Goal: Task Accomplishment & Management: Manage account settings

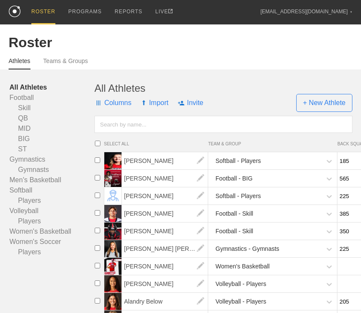
scroll to position [5, 0]
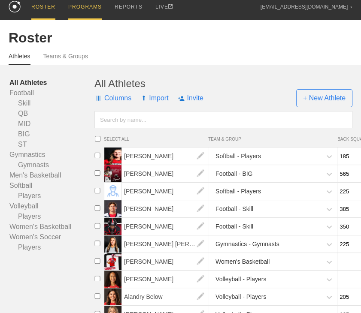
click at [90, 6] on div "PROGRAMS" at bounding box center [84, 7] width 33 height 24
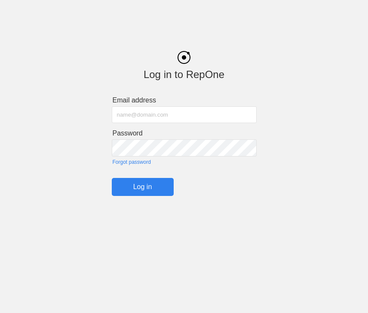
click at [130, 111] on input "text" at bounding box center [184, 115] width 145 height 17
type input "[EMAIL_ADDRESS][DOMAIN_NAME]"
click at [142, 188] on input "Log in" at bounding box center [143, 187] width 62 height 18
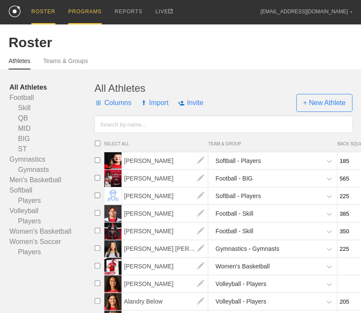
click at [85, 13] on div "PROGRAMS" at bounding box center [84, 12] width 33 height 24
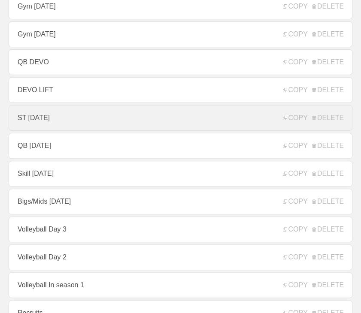
scroll to position [129, 0]
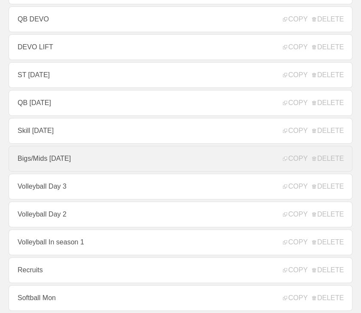
click at [75, 157] on link "Bigs/Mids [DATE]" at bounding box center [181, 159] width 344 height 26
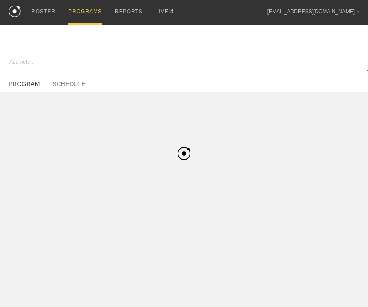
type textarea "x"
type input "Bigs/Mids [DATE]"
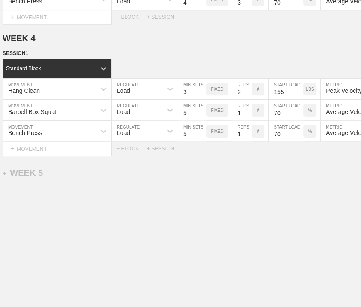
scroll to position [0, 15]
click at [202, 108] on input "4" at bounding box center [193, 110] width 28 height 21
click at [202, 108] on input "3" at bounding box center [193, 110] width 28 height 21
click at [202, 108] on input "2" at bounding box center [193, 110] width 28 height 21
click at [202, 103] on input "3" at bounding box center [193, 110] width 28 height 21
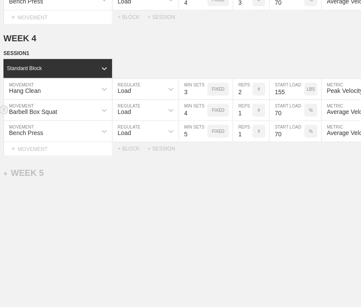
click at [201, 105] on input "4" at bounding box center [193, 110] width 28 height 21
type input "5"
click at [201, 105] on input "5" at bounding box center [193, 110] width 28 height 21
click at [23, 168] on div "+ WEEK 5" at bounding box center [23, 173] width 40 height 10
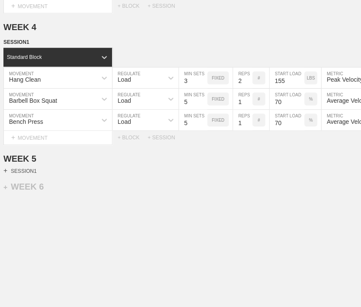
click at [32, 174] on div "+ SESSION 1" at bounding box center [19, 171] width 33 height 8
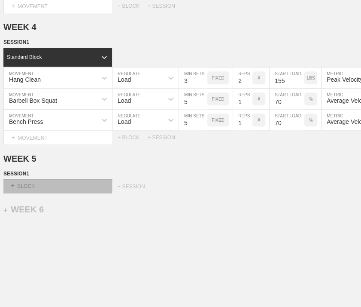
click at [33, 193] on div "+ BLOCK" at bounding box center [57, 186] width 108 height 14
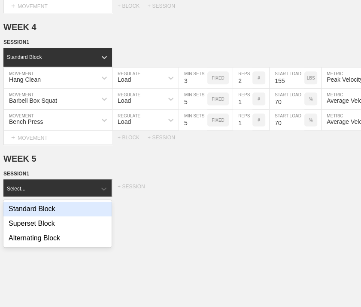
click at [42, 211] on div "Standard Block" at bounding box center [57, 208] width 108 height 15
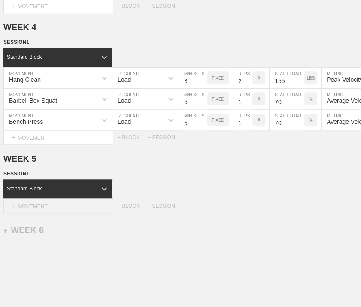
click at [46, 213] on div "+ MOVEMENT" at bounding box center [57, 206] width 109 height 14
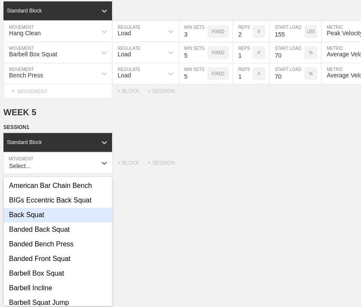
scroll to position [215, 0]
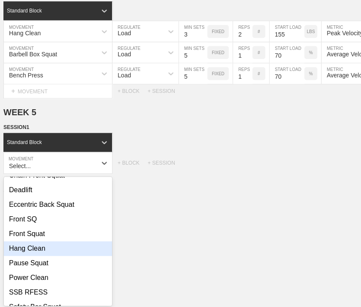
click at [34, 251] on div "Hang Clean" at bounding box center [58, 248] width 108 height 15
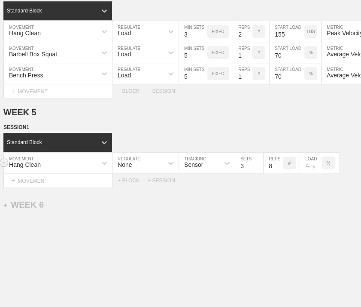
click at [159, 168] on div "None" at bounding box center [138, 162] width 51 height 15
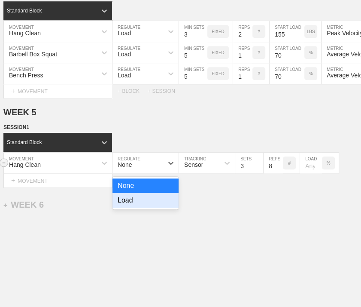
click at [140, 201] on div "Load" at bounding box center [146, 200] width 66 height 15
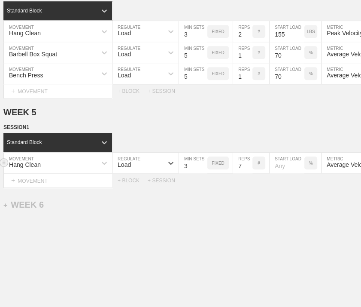
click at [248, 173] on input "7" at bounding box center [242, 162] width 19 height 21
click at [248, 173] on input "6" at bounding box center [242, 162] width 19 height 21
click at [248, 173] on input "5" at bounding box center [242, 162] width 19 height 21
click at [248, 173] on input "4" at bounding box center [242, 162] width 19 height 21
click at [248, 173] on input "3" at bounding box center [242, 162] width 19 height 21
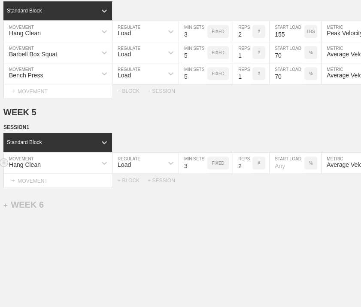
type input "2"
click at [248, 173] on input "2" at bounding box center [242, 162] width 19 height 21
click at [257, 187] on div "Select... MOVEMENT + MOVEMENT + BLOCK + SESSION" at bounding box center [165, 180] width 361 height 14
click at [313, 169] on div "%" at bounding box center [310, 162] width 13 height 13
click at [311, 165] on p "KGS" at bounding box center [310, 163] width 9 height 5
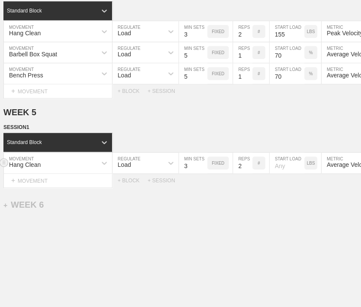
click at [284, 172] on input "number" at bounding box center [287, 162] width 35 height 21
type input "155"
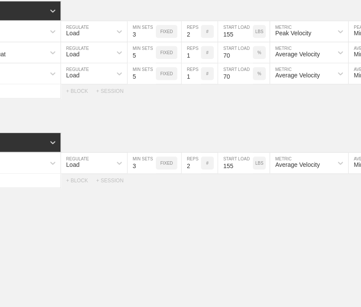
scroll to position [0, 84]
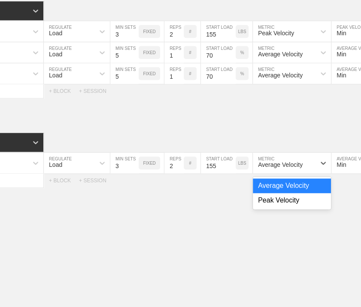
click at [309, 170] on div "Average Velocity" at bounding box center [284, 162] width 63 height 15
click at [295, 203] on div "Peak Velocity" at bounding box center [292, 200] width 78 height 15
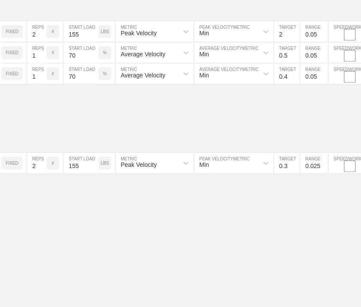
scroll to position [0, 227]
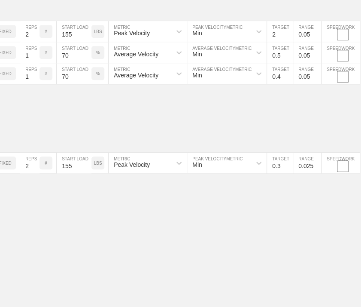
drag, startPoint x: 279, startPoint y: 202, endPoint x: 289, endPoint y: 177, distance: 27.1
click at [281, 169] on input "0.3" at bounding box center [280, 162] width 26 height 21
type input "2"
drag, startPoint x: 304, startPoint y: 209, endPoint x: 306, endPoint y: 185, distance: 24.1
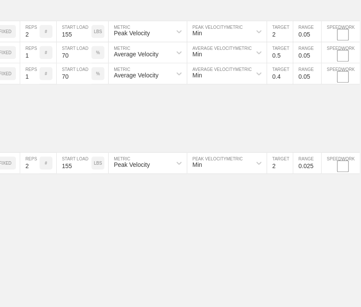
click at [303, 171] on input "0.025" at bounding box center [307, 162] width 28 height 21
type input "0.04"
click at [276, 170] on input "2" at bounding box center [280, 162] width 26 height 21
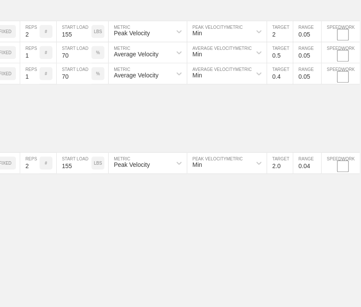
type input "2.0"
click at [305, 170] on input "0.04" at bounding box center [307, 162] width 28 height 21
type input "0.05"
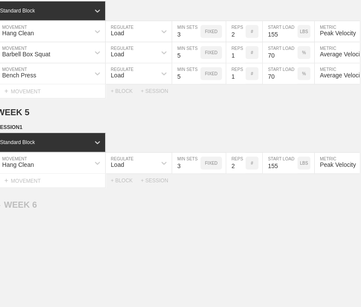
scroll to position [0, 0]
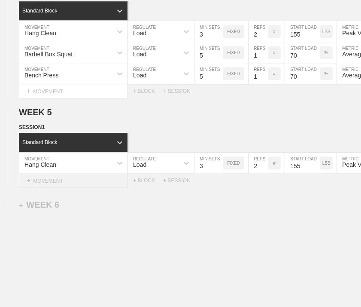
click at [71, 187] on div "+ MOVEMENT" at bounding box center [73, 180] width 109 height 14
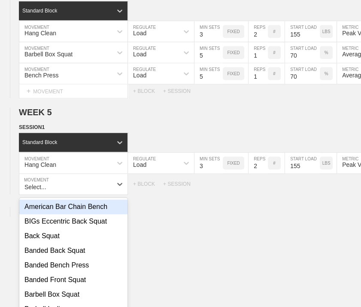
scroll to position [520, 0]
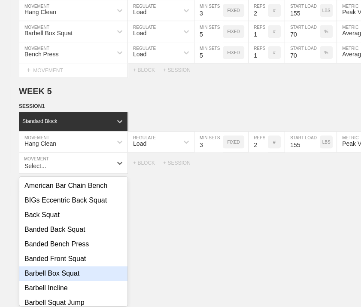
click at [62, 277] on div "Barbell Box Squat" at bounding box center [73, 273] width 108 height 15
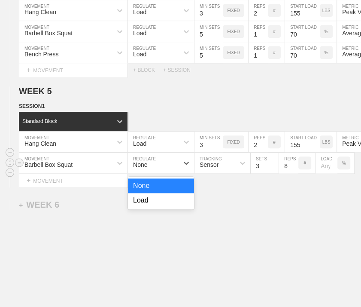
click at [146, 168] on div "None" at bounding box center [140, 164] width 14 height 7
click at [153, 207] on div "Load" at bounding box center [161, 200] width 66 height 15
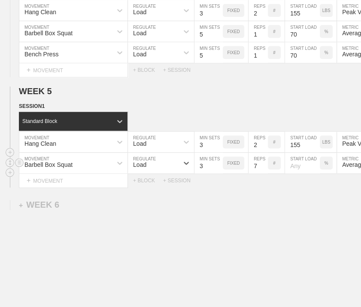
click at [263, 171] on input "7" at bounding box center [258, 162] width 19 height 21
click at [263, 171] on input "5" at bounding box center [258, 162] width 19 height 21
click at [263, 171] on input "4" at bounding box center [258, 162] width 19 height 21
type input "3"
click at [263, 171] on input "3" at bounding box center [258, 162] width 19 height 21
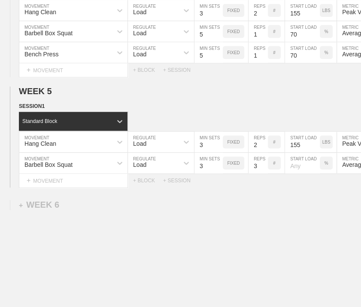
click at [268, 187] on div "Select... MOVEMENT + MOVEMENT + BLOCK + SESSION" at bounding box center [180, 180] width 361 height 14
click at [298, 172] on input "number" at bounding box center [302, 162] width 35 height 21
type input "70"
click at [302, 187] on div "Select... MOVEMENT + MOVEMENT + BLOCK + SESSION" at bounding box center [180, 180] width 361 height 14
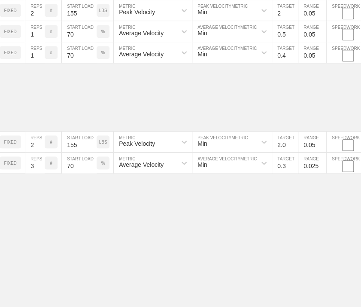
drag, startPoint x: 298, startPoint y: 186, endPoint x: 289, endPoint y: 176, distance: 12.8
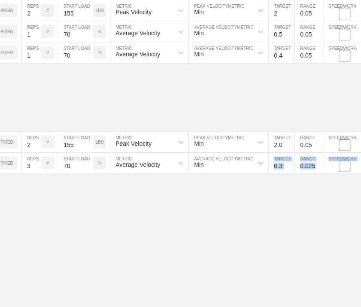
click at [280, 171] on input "0.3" at bounding box center [282, 162] width 26 height 21
type input "0.5"
click at [304, 171] on input "0.025" at bounding box center [309, 162] width 28 height 21
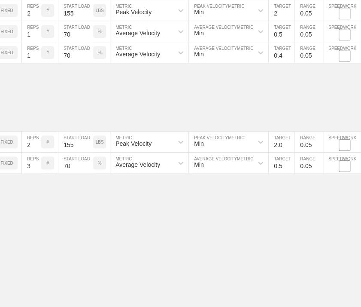
type input "0.05"
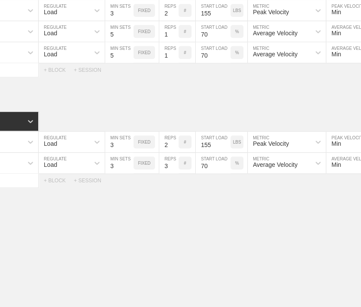
scroll to position [0, 0]
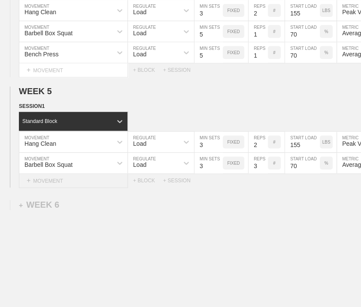
click at [80, 188] on div "+ MOVEMENT" at bounding box center [73, 180] width 109 height 14
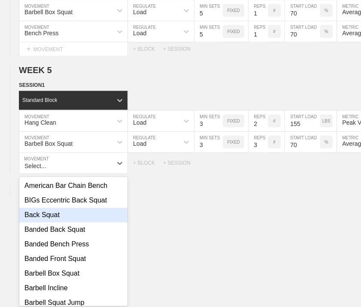
scroll to position [43, 0]
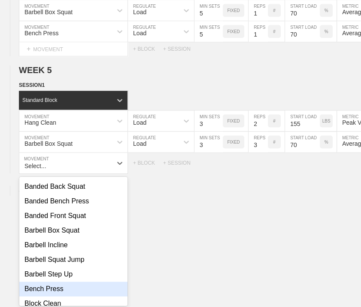
click at [55, 293] on div "Bench Press" at bounding box center [73, 288] width 108 height 15
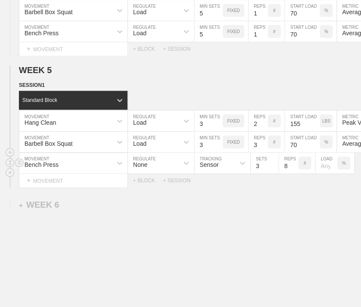
click at [170, 165] on div "None" at bounding box center [153, 162] width 51 height 15
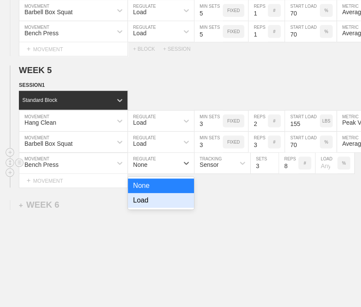
click at [162, 204] on div "Load" at bounding box center [161, 200] width 66 height 15
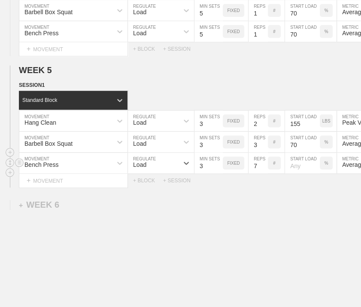
click at [264, 171] on input "7" at bounding box center [258, 162] width 19 height 21
click at [264, 171] on input "6" at bounding box center [258, 162] width 19 height 21
click at [264, 171] on input "5" at bounding box center [258, 162] width 19 height 21
click at [264, 171] on input "4" at bounding box center [258, 162] width 19 height 21
type input "3"
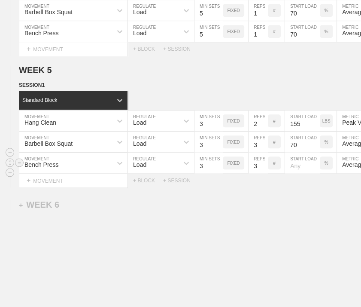
click at [264, 171] on input "3" at bounding box center [258, 162] width 19 height 21
click at [297, 173] on input "number" at bounding box center [302, 162] width 35 height 21
type input "70"
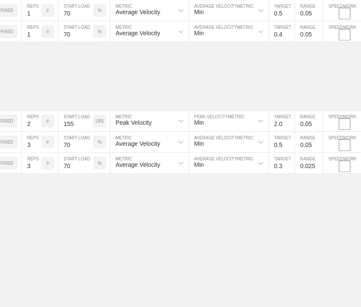
scroll to position [541, 2]
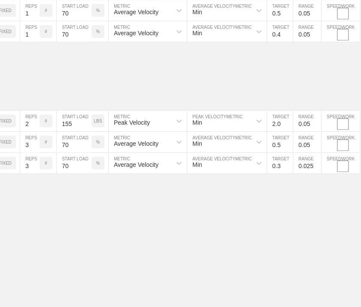
click at [278, 168] on input "0.3" at bounding box center [280, 162] width 26 height 21
click at [278, 168] on input "0" at bounding box center [280, 162] width 26 height 21
type input "0.4"
click at [305, 171] on input "0.025" at bounding box center [307, 162] width 28 height 21
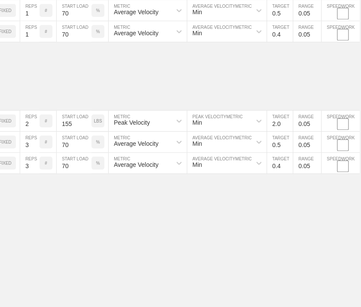
type input "0.05"
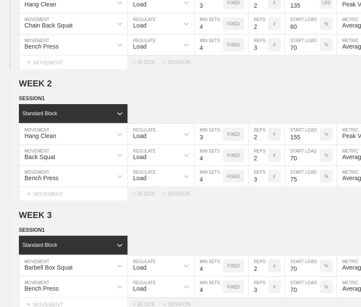
scroll to position [0, 0]
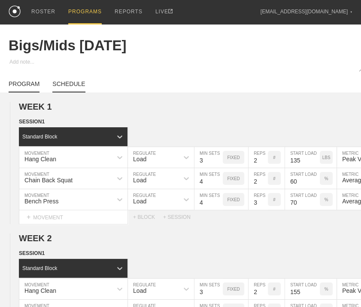
click at [72, 92] on link "SCHEDULE" at bounding box center [68, 86] width 33 height 12
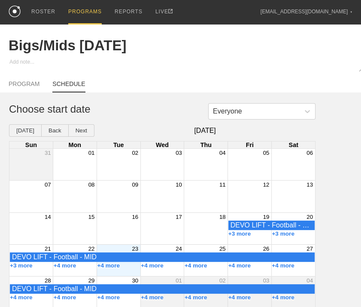
scroll to position [11, 0]
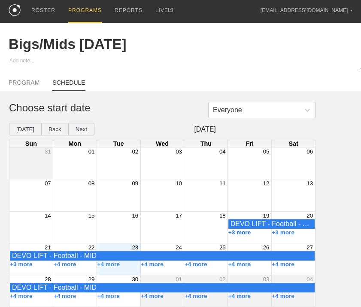
click at [247, 231] on button "+3 more" at bounding box center [239, 232] width 23 height 6
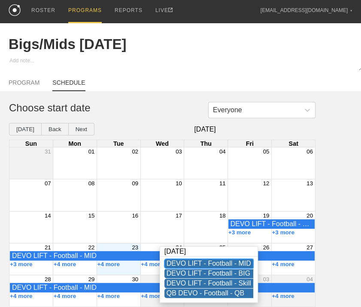
click at [223, 259] on div "DEVO LIFT - Football - MID" at bounding box center [209, 263] width 85 height 8
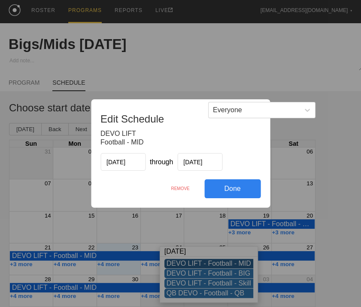
click at [183, 184] on div "REMOVE" at bounding box center [180, 188] width 48 height 18
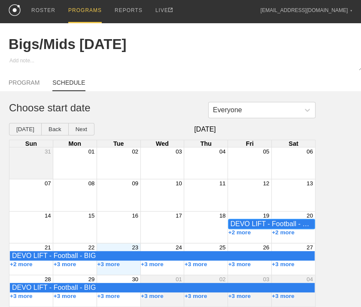
click at [244, 220] on div "DEVO LIFT - Football - BIG" at bounding box center [272, 224] width 82 height 8
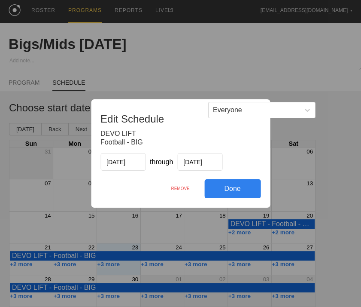
click at [177, 188] on div "REMOVE" at bounding box center [180, 188] width 48 height 18
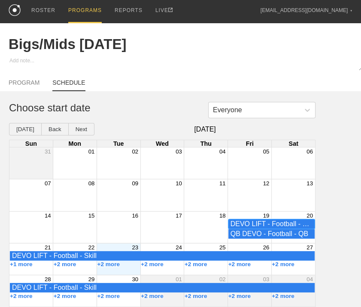
click at [253, 223] on div "DEVO LIFT - Football - Skill" at bounding box center [272, 224] width 82 height 8
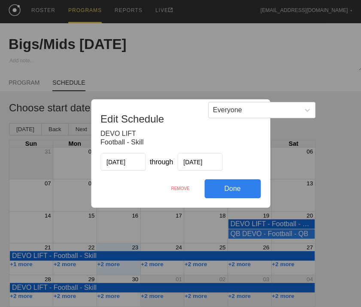
click at [186, 189] on div "REMOVE" at bounding box center [180, 188] width 48 height 18
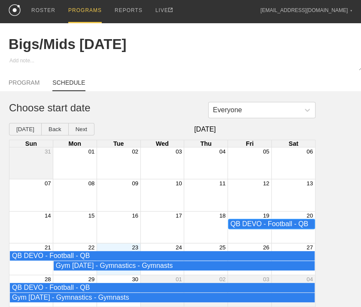
click at [254, 220] on div "QB DEVO - Football - QB" at bounding box center [272, 224] width 82 height 8
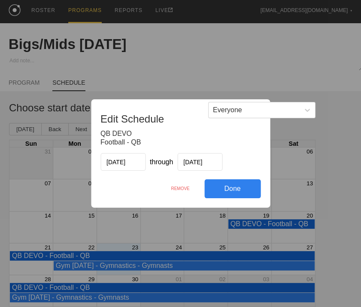
click at [182, 190] on div "REMOVE" at bounding box center [180, 188] width 48 height 18
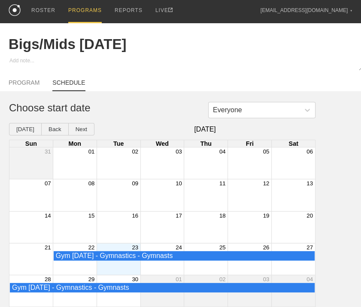
click at [114, 263] on div "Month View" at bounding box center [119, 258] width 44 height 31
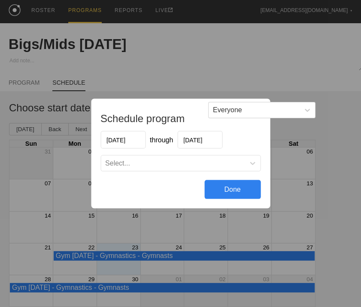
click at [151, 164] on div "Select..." at bounding box center [173, 163] width 144 height 9
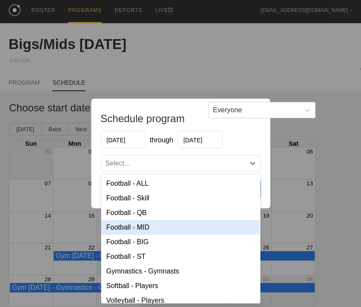
click at [133, 225] on div "Football - MID" at bounding box center [180, 227] width 159 height 15
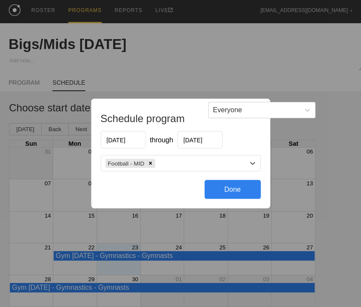
drag, startPoint x: 180, startPoint y: 164, endPoint x: 180, endPoint y: 170, distance: 6.5
click at [180, 164] on div "Football - MID" at bounding box center [173, 163] width 144 height 12
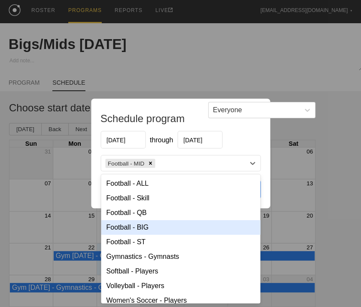
click at [148, 225] on div "Football - BIG" at bounding box center [180, 227] width 159 height 15
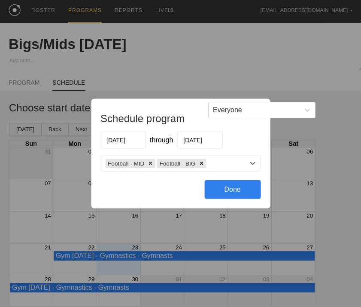
click at [225, 189] on div "Done" at bounding box center [232, 189] width 56 height 19
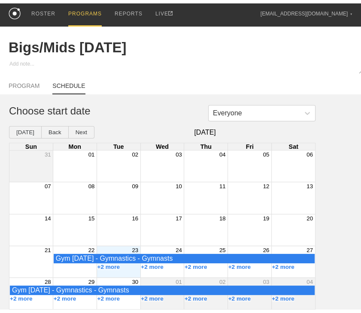
scroll to position [0, 0]
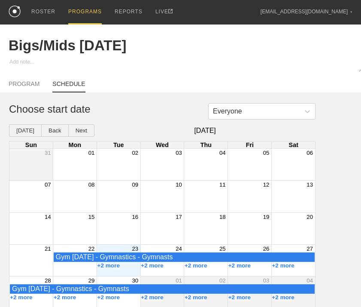
click at [94, 8] on div "PROGRAMS" at bounding box center [84, 12] width 33 height 24
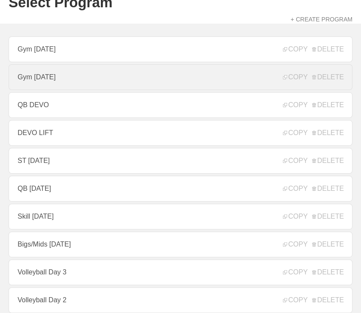
scroll to position [129, 0]
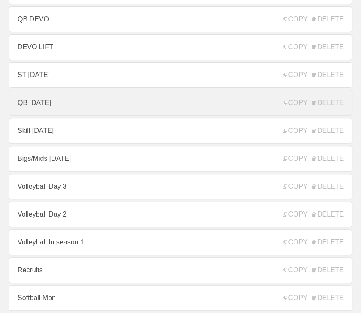
click at [68, 97] on link "QB [DATE]" at bounding box center [181, 103] width 344 height 26
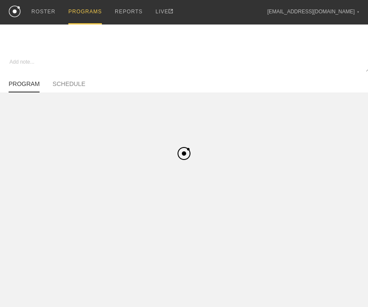
type textarea "x"
type input "QB [DATE]"
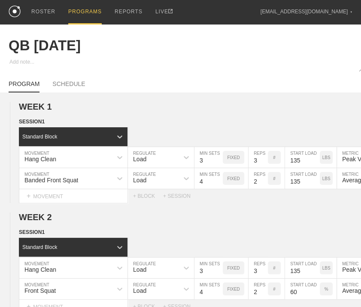
scroll to position [369, 0]
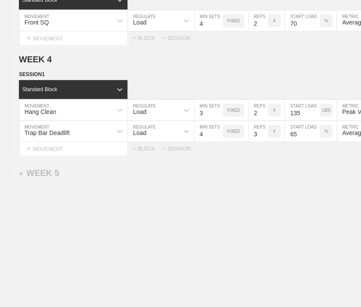
click at [33, 171] on div "WEEK 1 DUPLICATE DELETE SESSION 1 Standard Block DUPLICATE INSERT MOVEMENT AFTE…" at bounding box center [180, 21] width 361 height 572
click at [36, 169] on div "+ WEEK 5" at bounding box center [39, 173] width 40 height 10
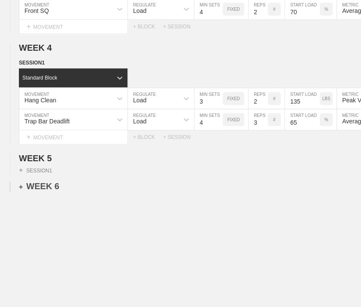
scroll to position [394, 0]
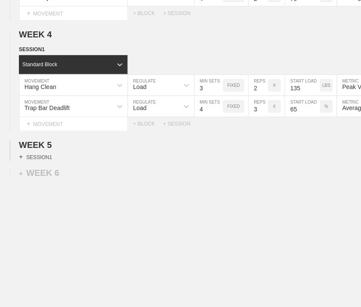
click at [41, 153] on div "+ SESSION 1" at bounding box center [35, 157] width 33 height 8
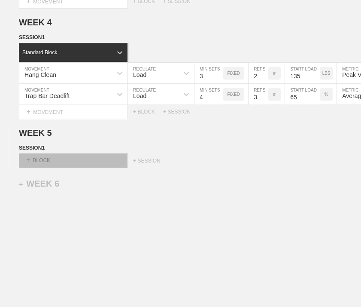
click at [44, 164] on div "+ BLOCK" at bounding box center [73, 160] width 108 height 14
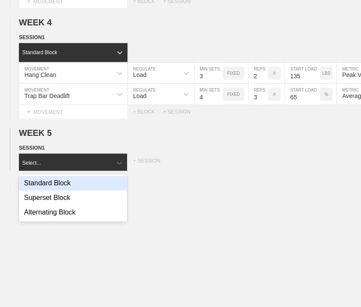
click at [46, 189] on div "Standard Block" at bounding box center [73, 183] width 108 height 15
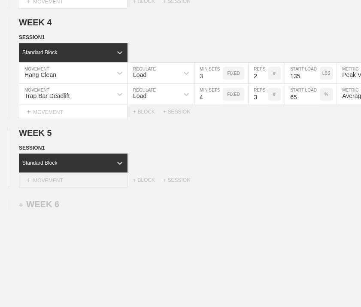
click at [48, 186] on div "+ MOVEMENT" at bounding box center [73, 180] width 109 height 14
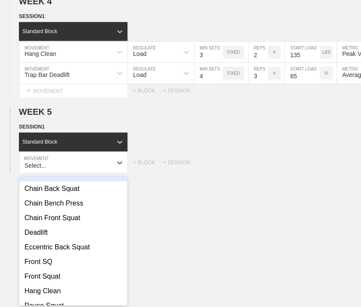
scroll to position [215, 0]
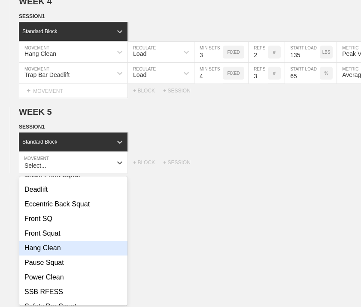
click at [58, 252] on div "Hang Clean" at bounding box center [73, 247] width 108 height 15
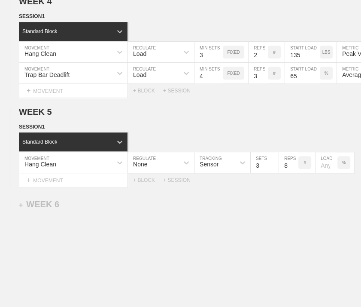
scroll to position [372, 0]
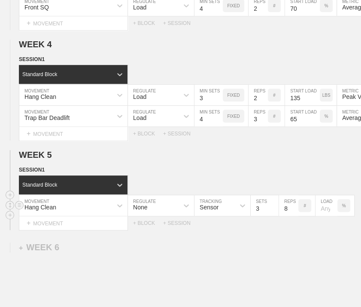
click at [167, 206] on div "None" at bounding box center [153, 205] width 51 height 15
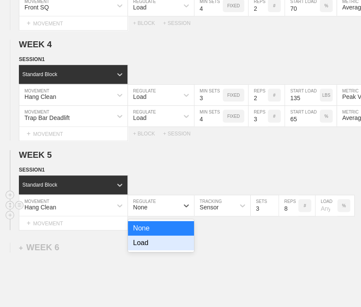
click at [152, 246] on div "Load" at bounding box center [161, 242] width 66 height 15
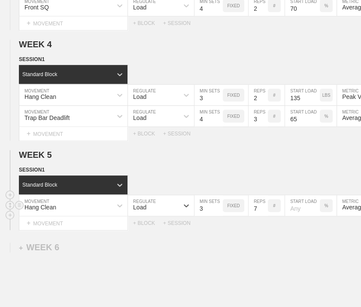
click at [262, 214] on input "7" at bounding box center [258, 205] width 19 height 21
click at [262, 214] on input "6" at bounding box center [258, 205] width 19 height 21
click at [262, 214] on input "5" at bounding box center [258, 205] width 19 height 21
click at [262, 214] on input "4" at bounding box center [258, 205] width 19 height 21
click at [262, 214] on input "3" at bounding box center [258, 205] width 19 height 21
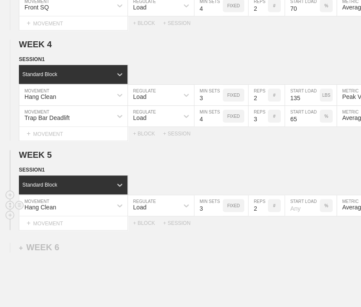
type input "2"
click at [262, 214] on input "2" at bounding box center [258, 205] width 19 height 21
click at [282, 246] on div "WEEK 1 DUPLICATE DELETE SESSION 1 Standard Block DUPLICATE INSERT MOVEMENT AFTE…" at bounding box center [180, 50] width 361 height 661
click at [327, 208] on p "%" at bounding box center [327, 205] width 4 height 5
click at [327, 208] on p "KGS" at bounding box center [326, 205] width 9 height 5
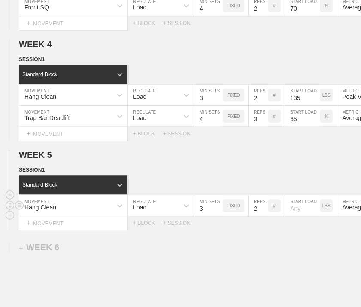
click at [298, 212] on input "number" at bounding box center [302, 205] width 35 height 21
type input "135"
click at [290, 256] on div "WEEK 1 DUPLICATE DELETE SESSION 1 Standard Block DUPLICATE INSERT MOVEMENT AFTE…" at bounding box center [180, 50] width 361 height 661
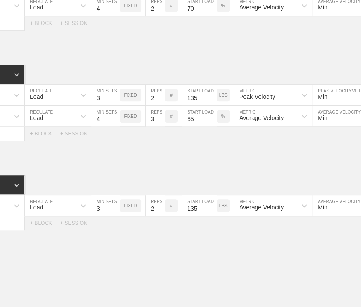
scroll to position [0, 189]
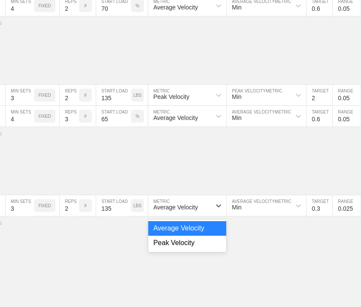
click at [186, 210] on div "Average Velocity" at bounding box center [175, 207] width 45 height 7
click at [189, 203] on div "Average Velocity" at bounding box center [179, 205] width 63 height 15
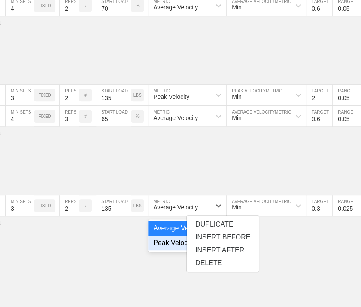
click at [180, 250] on div "Peak Velocity" at bounding box center [187, 242] width 78 height 15
click at [279, 252] on div "WEEK 1 DUPLICATE DELETE SESSION 1 Standard Block DUPLICATE INSERT MOVEMENT AFTE…" at bounding box center [180, 50] width 361 height 661
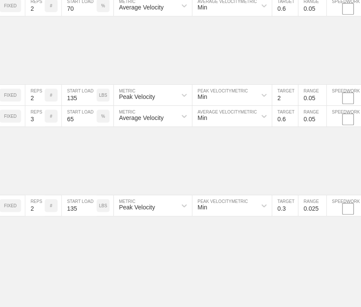
scroll to position [372, 2]
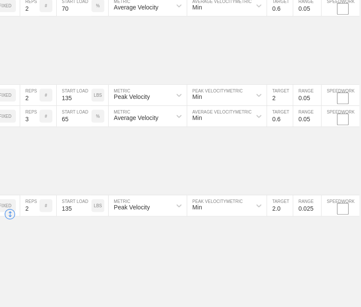
type input "2.0"
click at [302, 212] on input "0.025" at bounding box center [307, 205] width 28 height 21
type input "0.05"
click at [304, 245] on div "WEEK 1 SESSION 1 Standard Block Hang Clean MOVEMENT Load REGULATE 3 MIN SETS FI…" at bounding box center [178, 50] width 361 height 661
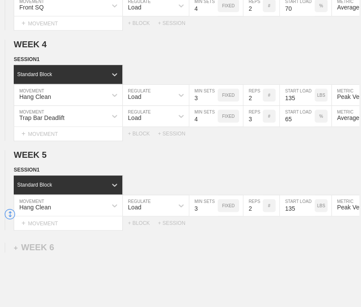
scroll to position [372, 0]
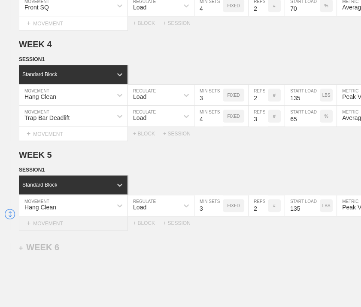
click at [60, 228] on div "+ MOVEMENT" at bounding box center [73, 223] width 109 height 14
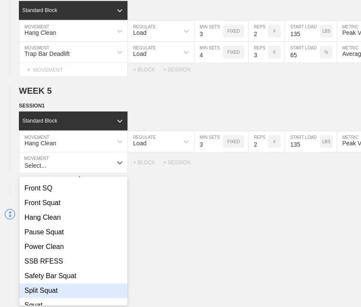
scroll to position [288, 0]
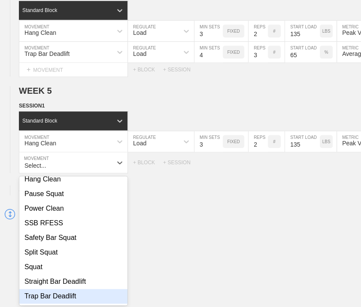
click at [58, 302] on div "Trap Bar Deadlift" at bounding box center [73, 296] width 108 height 15
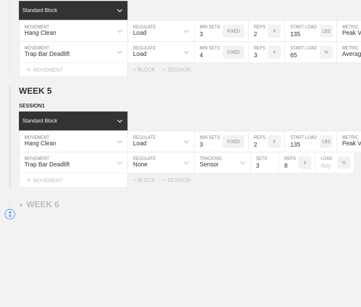
click at [166, 168] on div "None" at bounding box center [153, 162] width 51 height 15
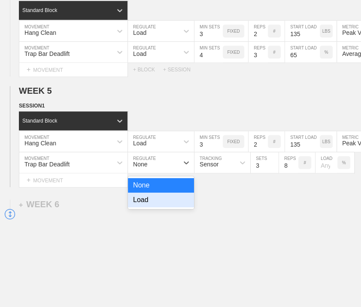
click at [156, 203] on div "Load" at bounding box center [161, 199] width 66 height 15
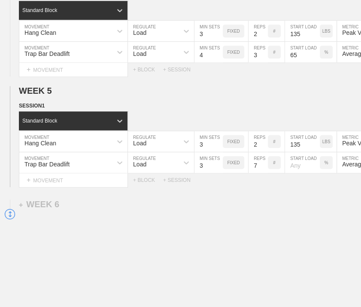
click at [264, 172] on input "7" at bounding box center [258, 162] width 19 height 21
click at [264, 172] on input "6" at bounding box center [258, 162] width 19 height 21
click at [264, 172] on input "2" at bounding box center [258, 162] width 19 height 21
click at [264, 172] on input "1" at bounding box center [258, 162] width 19 height 21
click at [263, 169] on input "2" at bounding box center [258, 162] width 19 height 21
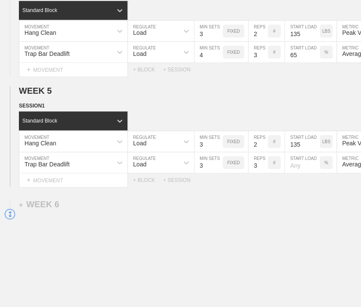
type input "3"
click at [263, 169] on input "3" at bounding box center [258, 162] width 19 height 21
click at [294, 172] on input "number" at bounding box center [302, 162] width 35 height 21
type input "70"
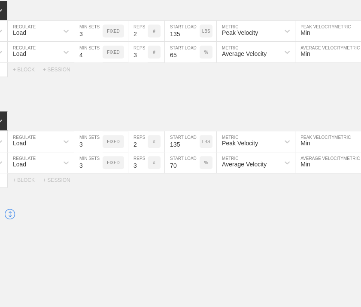
scroll to position [0, 223]
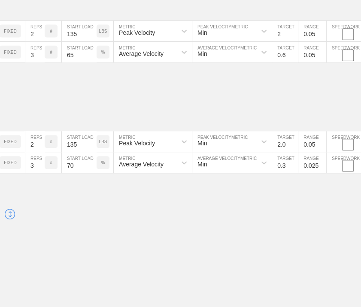
click at [287, 170] on input "0.3" at bounding box center [285, 162] width 26 height 21
type input "0.6"
click at [310, 173] on input "0.025" at bounding box center [312, 162] width 28 height 21
type input "0.05"
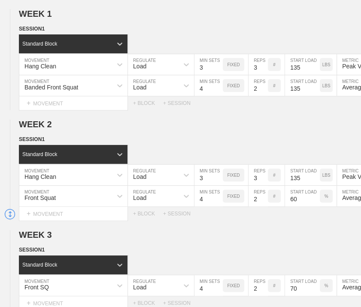
scroll to position [0, 0]
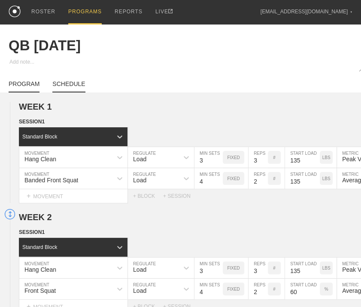
click at [65, 90] on link "SCHEDULE" at bounding box center [68, 86] width 33 height 12
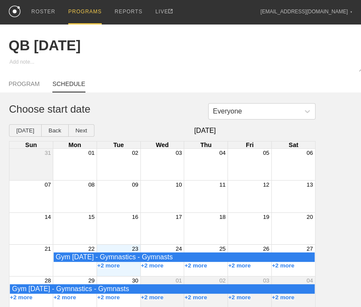
scroll to position [11, 0]
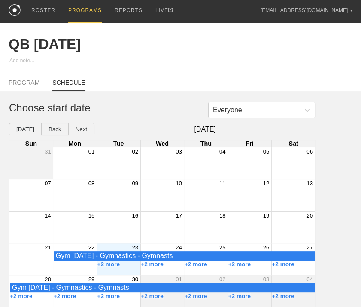
click at [131, 244] on div "23" at bounding box center [119, 247] width 44 height 8
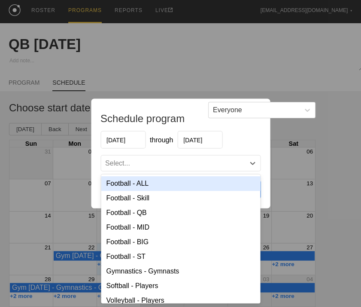
click at [147, 166] on div "Select..." at bounding box center [173, 163] width 144 height 9
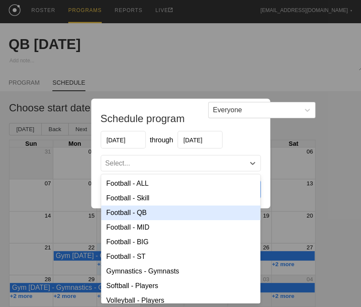
click at [142, 214] on div "Football - QB" at bounding box center [180, 212] width 159 height 15
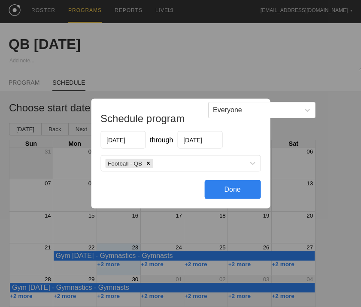
click at [207, 187] on div "Done" at bounding box center [232, 189] width 56 height 19
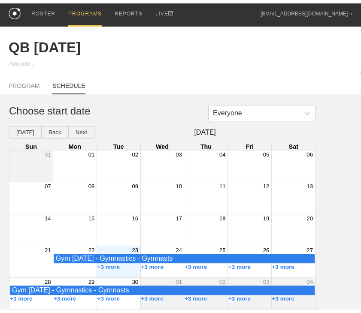
scroll to position [0, 0]
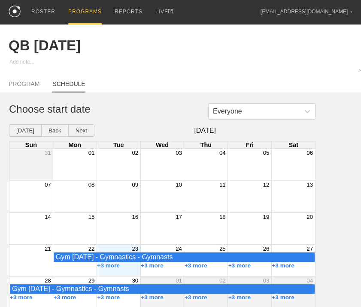
click at [82, 11] on div "PROGRAMS" at bounding box center [84, 12] width 33 height 24
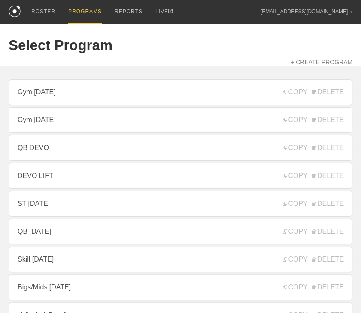
scroll to position [86, 0]
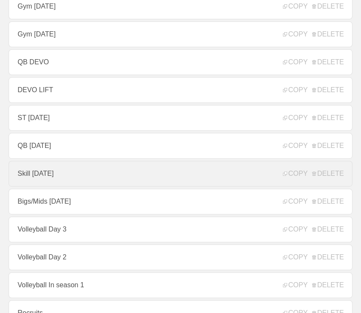
click at [58, 177] on link "Skill [DATE]" at bounding box center [181, 174] width 344 height 26
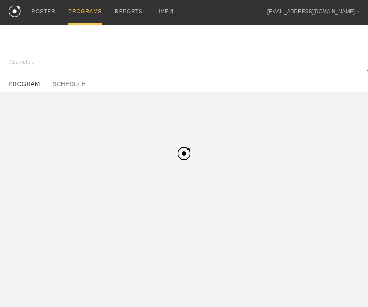
type textarea "x"
type input "Skill [DATE]"
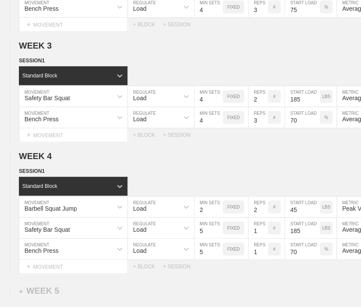
scroll to position [453, 0]
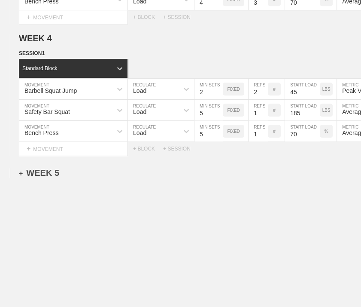
click at [48, 168] on div "+ WEEK 5" at bounding box center [39, 173] width 40 height 10
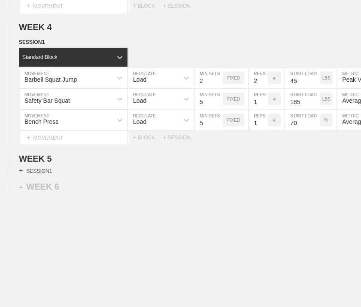
click at [46, 174] on div "+ SESSION 1" at bounding box center [35, 171] width 33 height 8
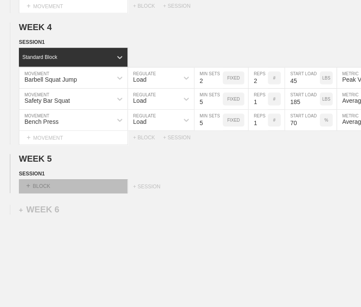
click at [48, 187] on div "+ BLOCK" at bounding box center [73, 186] width 108 height 14
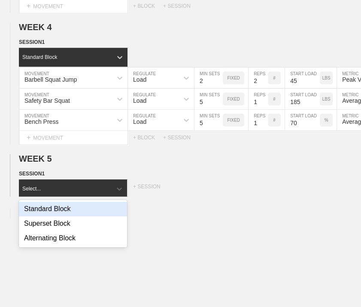
click at [59, 216] on div "Standard Block" at bounding box center [73, 208] width 108 height 15
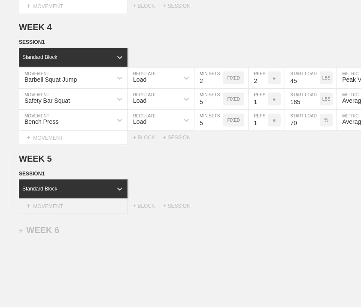
click at [64, 212] on div "+ MOVEMENT" at bounding box center [73, 206] width 109 height 14
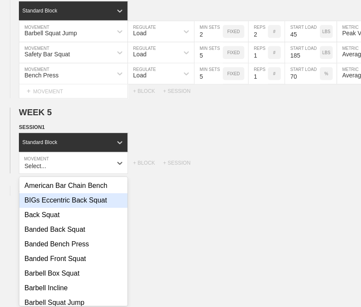
scroll to position [43, 0]
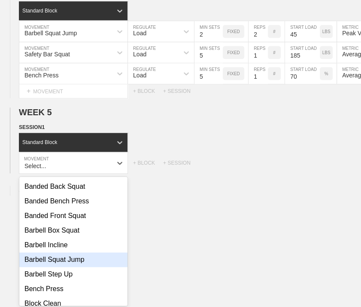
click at [69, 262] on div "Barbell Squat Jump" at bounding box center [73, 259] width 108 height 15
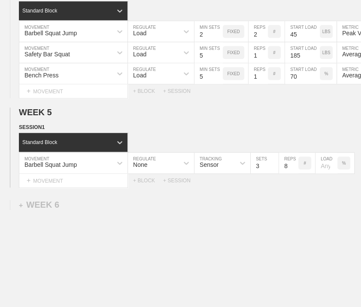
scroll to position [456, 0]
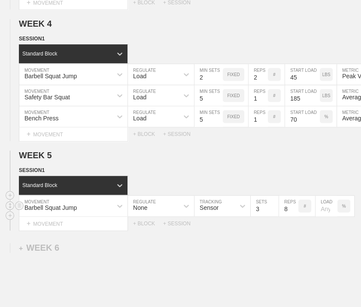
click at [158, 210] on div "None" at bounding box center [153, 205] width 51 height 15
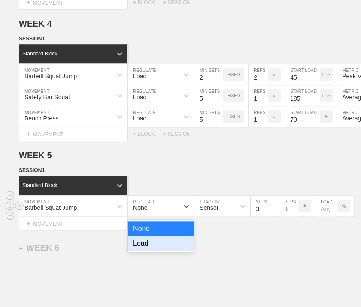
click at [155, 243] on div "Load" at bounding box center [161, 243] width 66 height 15
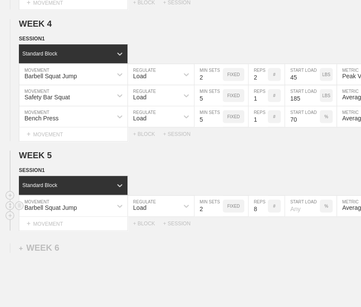
type input "2"
click at [218, 215] on input "2" at bounding box center [209, 205] width 28 height 21
click at [264, 215] on input "7" at bounding box center [258, 205] width 19 height 21
click at [264, 215] on input "6" at bounding box center [258, 205] width 19 height 21
click at [264, 215] on input "5" at bounding box center [258, 205] width 19 height 21
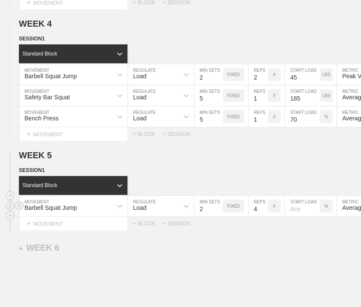
click at [264, 215] on input "4" at bounding box center [258, 205] width 19 height 21
click at [264, 215] on input "3" at bounding box center [258, 205] width 19 height 21
click at [264, 215] on input "2" at bounding box center [258, 205] width 19 height 21
click at [264, 215] on input "1" at bounding box center [258, 205] width 19 height 21
type input "2"
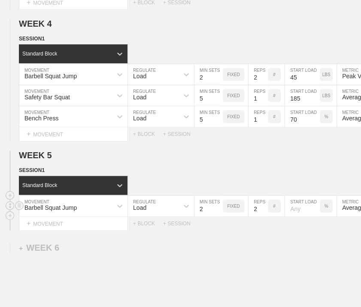
click at [263, 210] on input "2" at bounding box center [258, 205] width 19 height 21
click at [285, 245] on div "WEEK 1 DUPLICATE DELETE SESSION 1 Standard Block DUPLICATE INSERT MOVEMENT AFTE…" at bounding box center [180, 8] width 361 height 745
click at [330, 212] on div "%" at bounding box center [326, 205] width 13 height 13
click at [330, 212] on div "KGS" at bounding box center [326, 205] width 13 height 13
click at [310, 213] on input "number" at bounding box center [302, 205] width 35 height 21
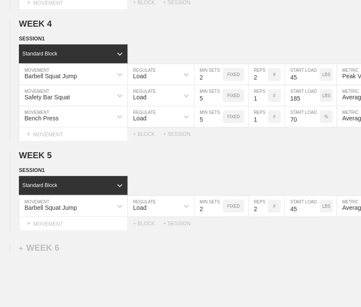
type input "45"
click at [286, 255] on div "WEEK 1 DUPLICATE DELETE SESSION 1 Standard Block DUPLICATE INSERT MOVEMENT AFTE…" at bounding box center [180, 8] width 361 height 745
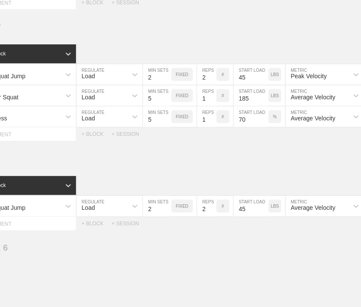
scroll to position [0, 172]
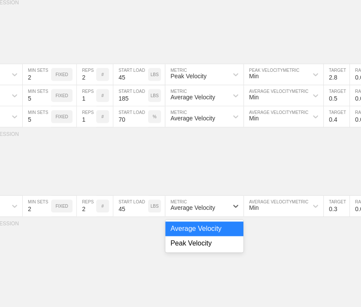
click at [214, 210] on div "Average Velocity" at bounding box center [192, 207] width 45 height 7
click at [204, 242] on div "Peak Velocity" at bounding box center [204, 243] width 78 height 15
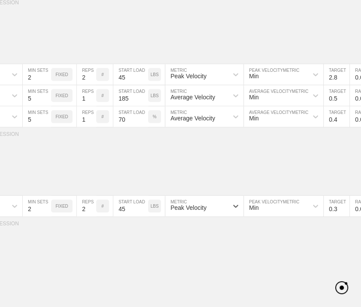
click at [310, 245] on div "WEEK 1 DUPLICATE DELETE SESSION 1 Standard Block DUPLICATE INSERT MOVEMENT AFTE…" at bounding box center [180, 8] width 361 height 745
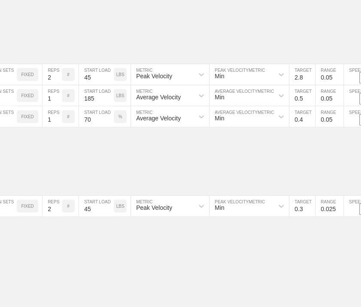
scroll to position [0, 223]
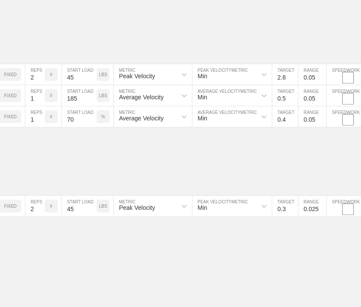
click at [286, 213] on input "0.3" at bounding box center [285, 205] width 26 height 21
type input "2.8"
drag, startPoint x: 295, startPoint y: 248, endPoint x: 311, endPoint y: 214, distance: 37.3
click at [295, 247] on div "WEEK 1 DUPLICATE DELETE SESSION 1 Standard Block DUPLICATE INSERT MOVEMENT AFTE…" at bounding box center [180, 8] width 361 height 745
click at [313, 210] on input "0.025" at bounding box center [312, 205] width 28 height 21
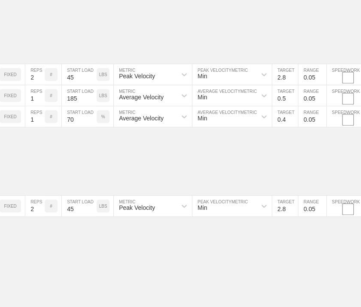
type input "0.05"
click at [301, 244] on div "WEEK 1 DUPLICATE DELETE SESSION 1 Standard Block DUPLICATE INSERT MOVEMENT AFTE…" at bounding box center [180, 8] width 361 height 745
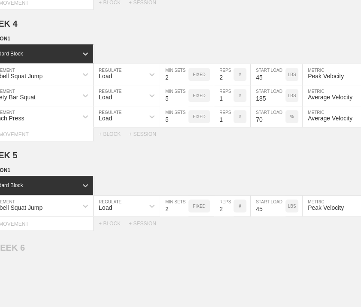
scroll to position [0, 0]
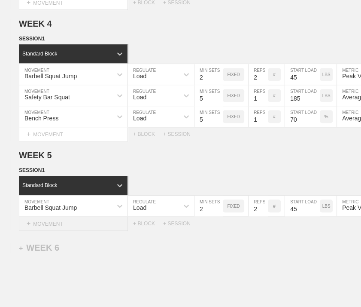
click at [52, 227] on div "+ MOVEMENT" at bounding box center [73, 223] width 109 height 14
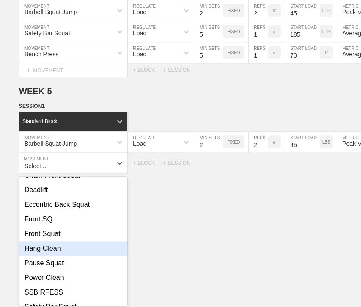
scroll to position [258, 0]
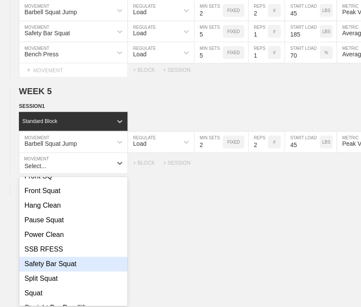
click at [63, 271] on div "Safety Bar Squat" at bounding box center [73, 263] width 108 height 15
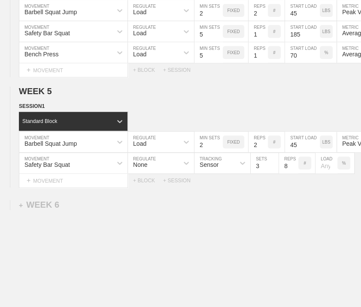
scroll to position [477, 0]
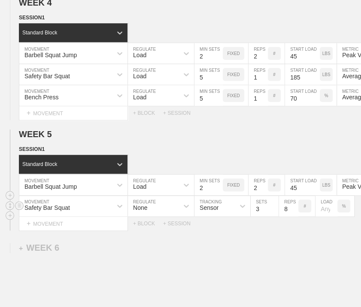
click at [166, 213] on div "None" at bounding box center [153, 205] width 51 height 15
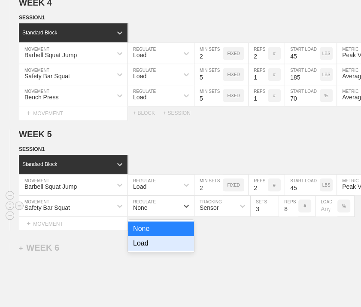
click at [148, 250] on div "Load" at bounding box center [161, 243] width 66 height 15
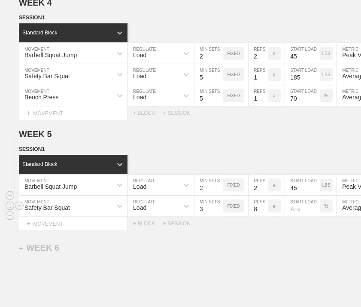
click at [263, 216] on input "7" at bounding box center [258, 205] width 19 height 21
click at [263, 216] on input "6" at bounding box center [258, 205] width 19 height 21
click at [263, 216] on input "5" at bounding box center [258, 205] width 19 height 21
click at [263, 216] on input "4" at bounding box center [258, 205] width 19 height 21
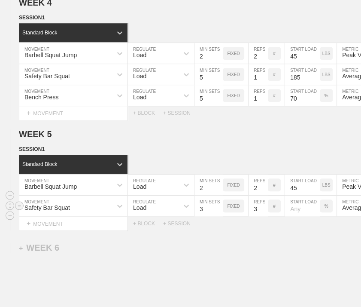
type input "3"
click at [263, 216] on input "3" at bounding box center [258, 205] width 19 height 21
click at [263, 230] on div "Select... MOVEMENT + MOVEMENT + BLOCK + SESSION" at bounding box center [180, 223] width 361 height 14
click at [327, 208] on p "%" at bounding box center [327, 206] width 4 height 5
click at [327, 208] on p "KGS" at bounding box center [326, 206] width 9 height 5
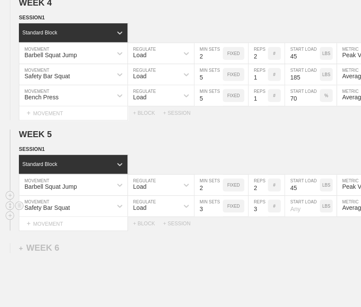
click at [302, 212] on input "number" at bounding box center [302, 205] width 35 height 21
type input "175"
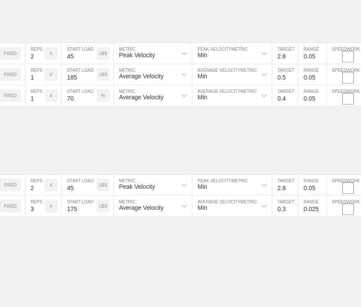
scroll to position [0, 227]
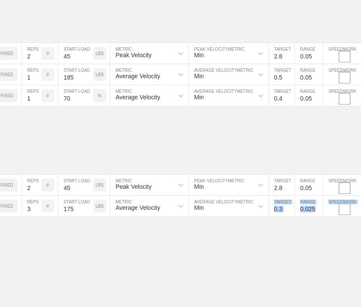
drag, startPoint x: 283, startPoint y: 227, endPoint x: 292, endPoint y: 213, distance: 16.7
click at [289, 212] on input "0.4" at bounding box center [282, 205] width 26 height 21
click at [289, 212] on input "0.5" at bounding box center [282, 205] width 26 height 21
type input "0.6"
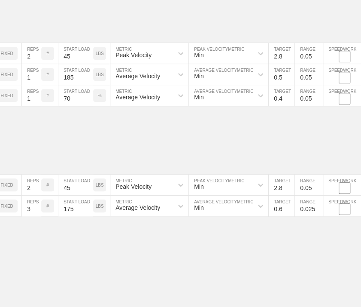
click at [289, 212] on input "0.6" at bounding box center [282, 205] width 26 height 21
click at [309, 216] on input "0.025" at bounding box center [309, 205] width 28 height 21
type input "0.05"
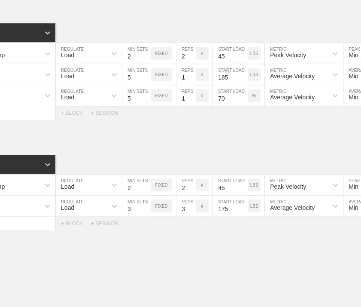
scroll to position [0, 0]
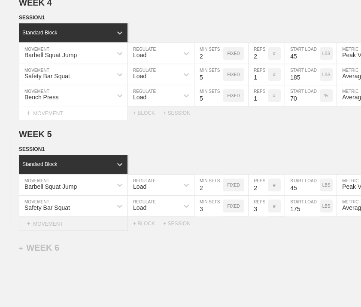
click at [52, 231] on div "+ MOVEMENT" at bounding box center [73, 223] width 109 height 14
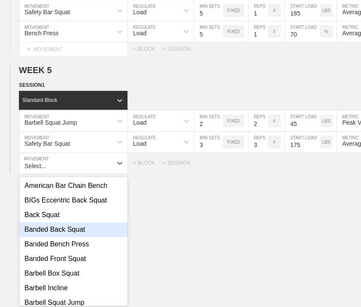
scroll to position [43, 0]
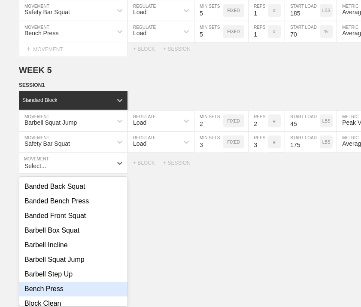
click at [50, 292] on div "Bench Press" at bounding box center [73, 288] width 108 height 15
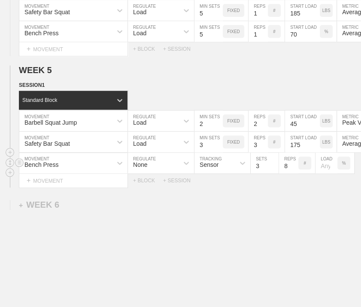
click at [163, 170] on div "None" at bounding box center [153, 162] width 51 height 15
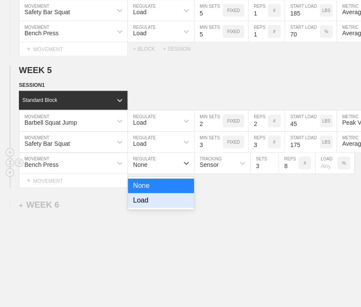
click at [152, 207] on div "Load" at bounding box center [161, 200] width 66 height 15
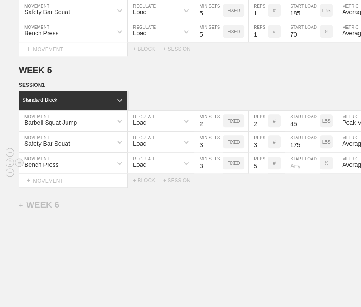
click at [263, 170] on input "5" at bounding box center [258, 162] width 19 height 21
click at [263, 170] on input "4" at bounding box center [258, 162] width 19 height 21
click at [263, 170] on input "3" at bounding box center [258, 162] width 19 height 21
click at [263, 170] on input "2" at bounding box center [258, 162] width 19 height 21
type input "3"
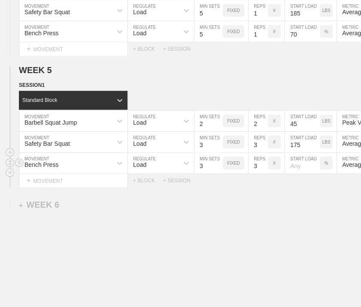
click at [265, 167] on input "3" at bounding box center [258, 162] width 19 height 21
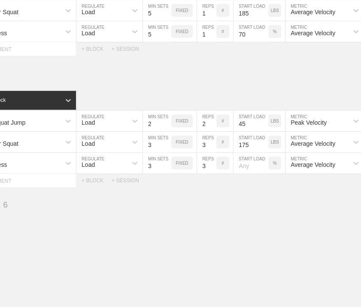
scroll to position [0, 69]
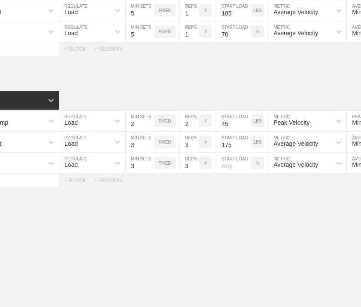
click at [236, 173] on input "number" at bounding box center [233, 162] width 35 height 21
type input "70"
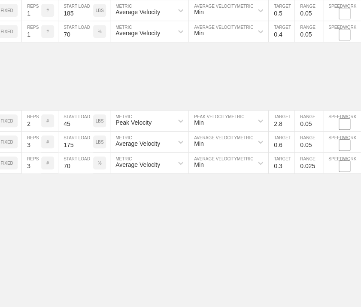
scroll to position [541, 2]
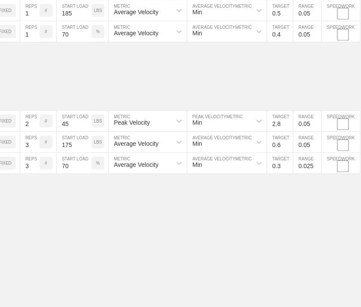
click at [280, 170] on input "0.3" at bounding box center [280, 162] width 26 height 21
type input "0.5"
click at [307, 171] on input "0.025" at bounding box center [307, 162] width 28 height 21
type input "0.05"
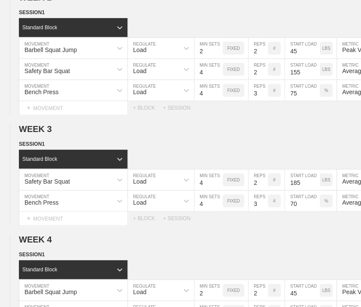
scroll to position [0, 0]
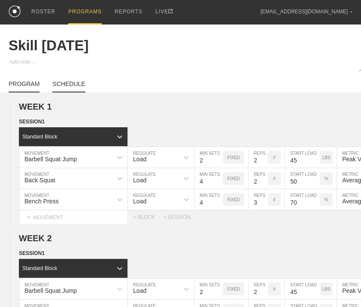
click at [76, 88] on link "SCHEDULE" at bounding box center [68, 86] width 33 height 12
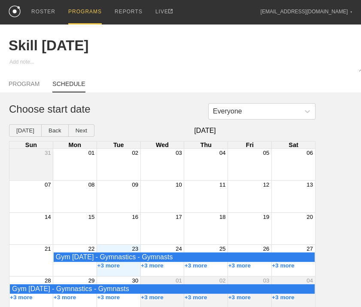
scroll to position [11, 0]
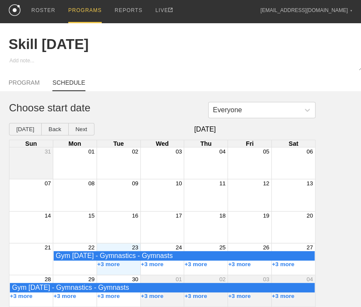
click at [132, 262] on div "+3 more" at bounding box center [119, 264] width 44 height 7
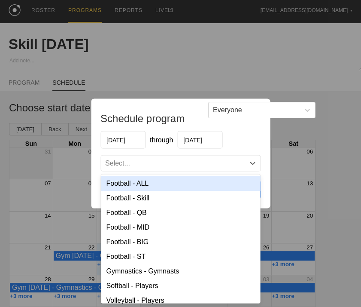
click at [141, 163] on div "Select..." at bounding box center [173, 163] width 144 height 9
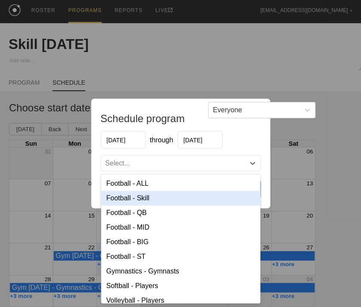
click at [148, 197] on div "Football - Skill" at bounding box center [180, 198] width 159 height 15
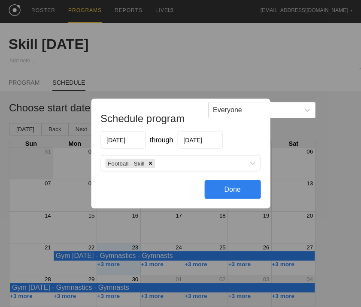
click at [235, 189] on div "Done" at bounding box center [232, 189] width 56 height 19
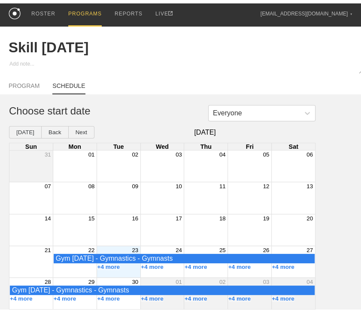
scroll to position [0, 0]
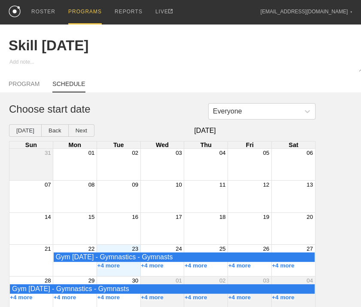
click at [84, 12] on div "PROGRAMS" at bounding box center [84, 12] width 33 height 24
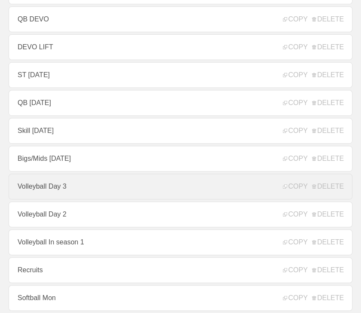
scroll to position [86, 0]
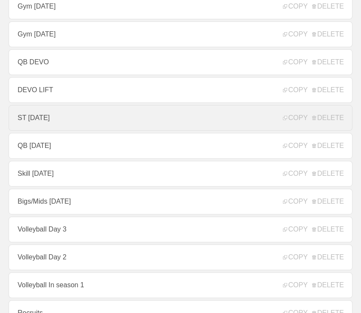
click at [49, 119] on link "ST [DATE]" at bounding box center [181, 118] width 344 height 26
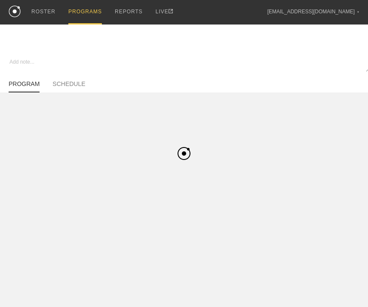
type textarea "x"
type input "ST [DATE]"
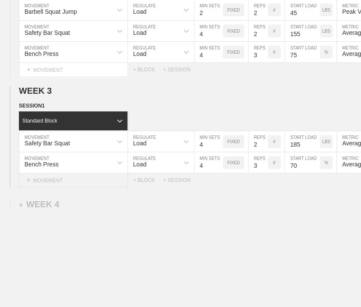
scroll to position [322, 0]
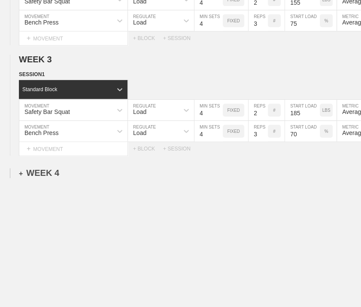
click at [49, 168] on div "+ WEEK 4" at bounding box center [39, 173] width 40 height 10
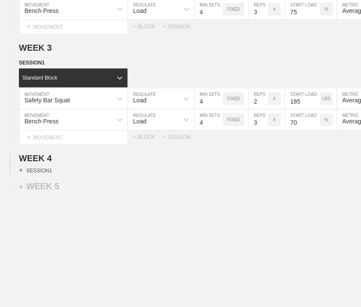
click at [45, 174] on div "+ SESSION 1" at bounding box center [35, 170] width 33 height 8
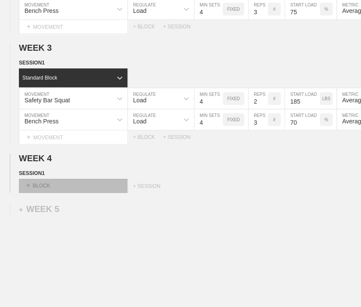
click at [43, 187] on div "+ BLOCK" at bounding box center [73, 186] width 108 height 14
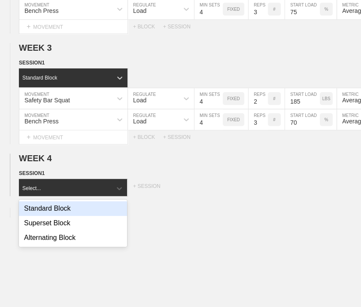
click at [47, 214] on div "Standard Block" at bounding box center [73, 208] width 108 height 15
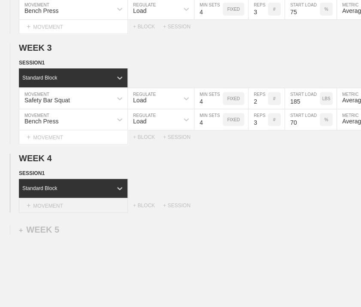
click at [54, 211] on div "+ MOVEMENT" at bounding box center [73, 205] width 109 height 14
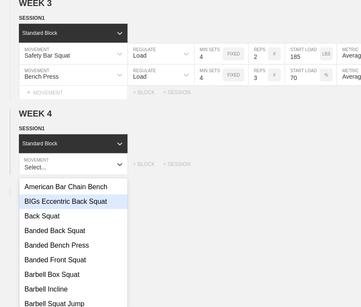
scroll to position [368, 0]
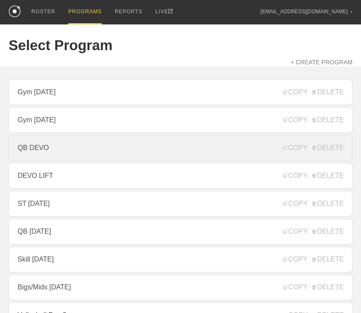
scroll to position [129, 0]
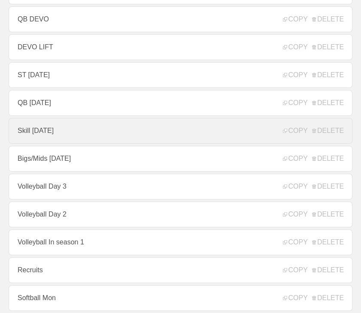
click at [74, 133] on link "Skill [DATE]" at bounding box center [181, 131] width 344 height 26
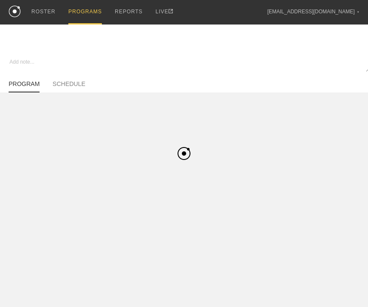
type textarea "x"
type input "Skill [DATE]"
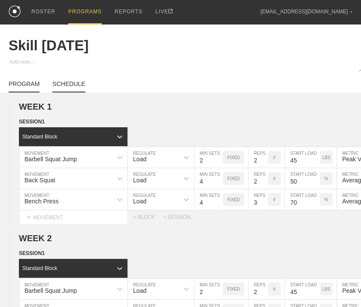
click at [83, 87] on link "SCHEDULE" at bounding box center [68, 86] width 33 height 12
type textarea "x"
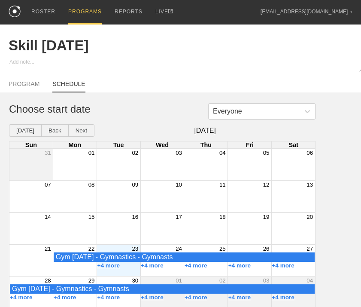
scroll to position [11, 0]
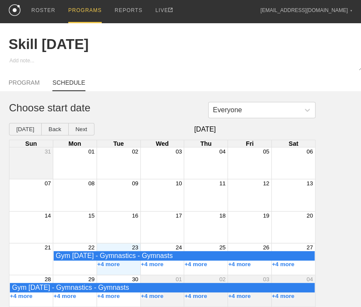
click at [135, 262] on div "+4 more" at bounding box center [119, 264] width 44 height 7
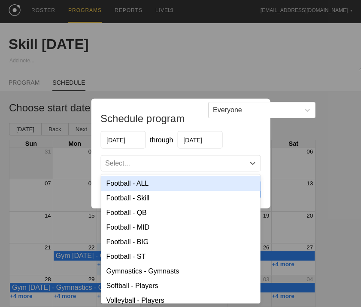
click at [146, 164] on div "Select..." at bounding box center [173, 163] width 144 height 9
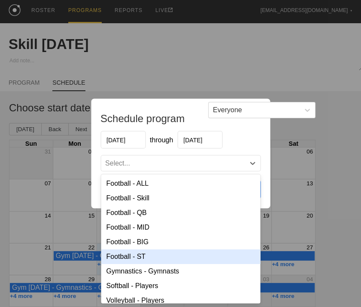
drag, startPoint x: 145, startPoint y: 258, endPoint x: 158, endPoint y: 239, distance: 23.5
click at [144, 258] on div "Football - ST" at bounding box center [180, 256] width 159 height 15
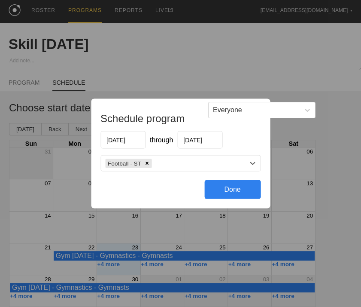
click at [210, 188] on div "Done" at bounding box center [232, 189] width 56 height 19
